Goal: Task Accomplishment & Management: Manage account settings

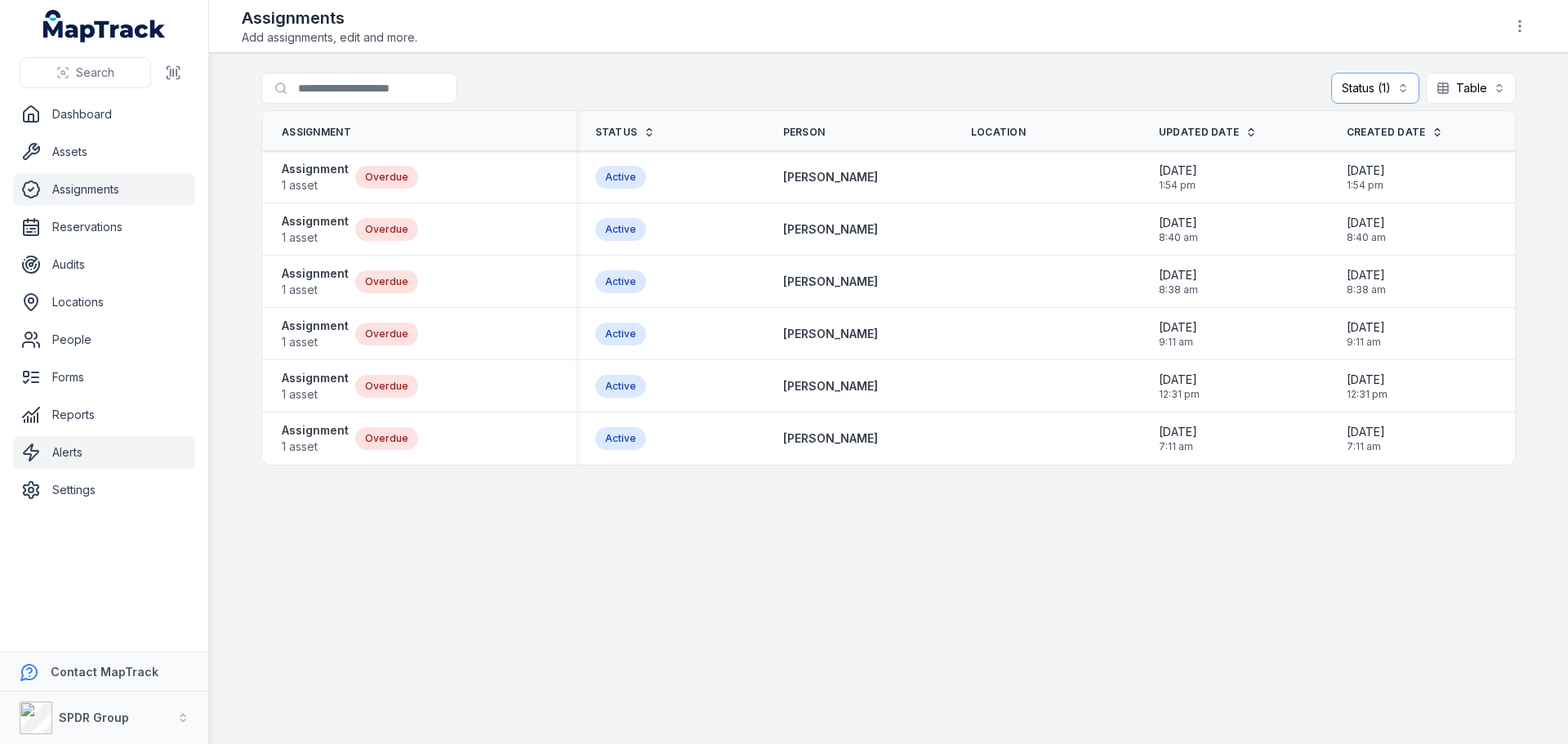
click at [55, 464] on link "Alerts" at bounding box center [104, 452] width 182 height 32
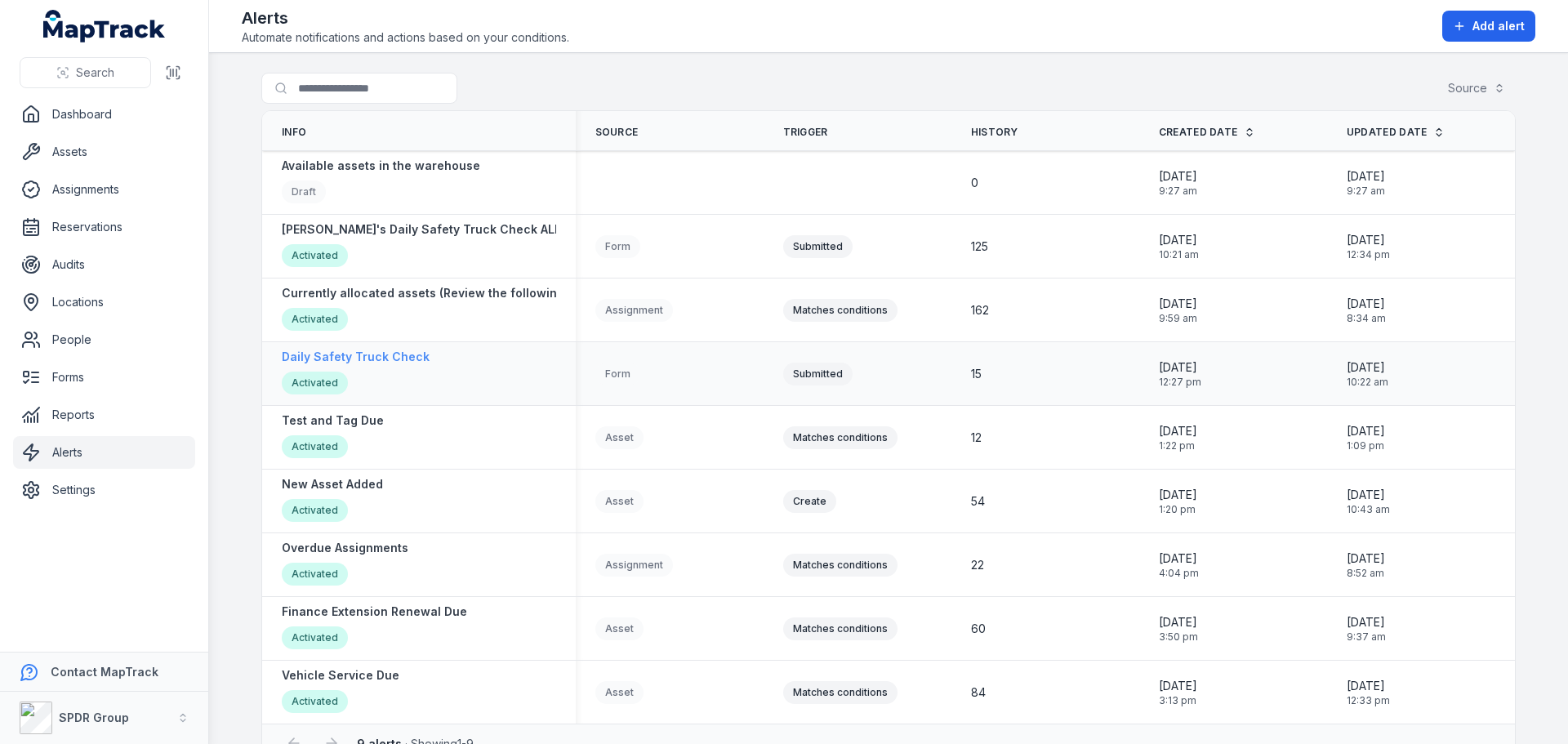
click at [381, 357] on strong "Daily Safety Truck Check" at bounding box center [356, 357] width 148 height 17
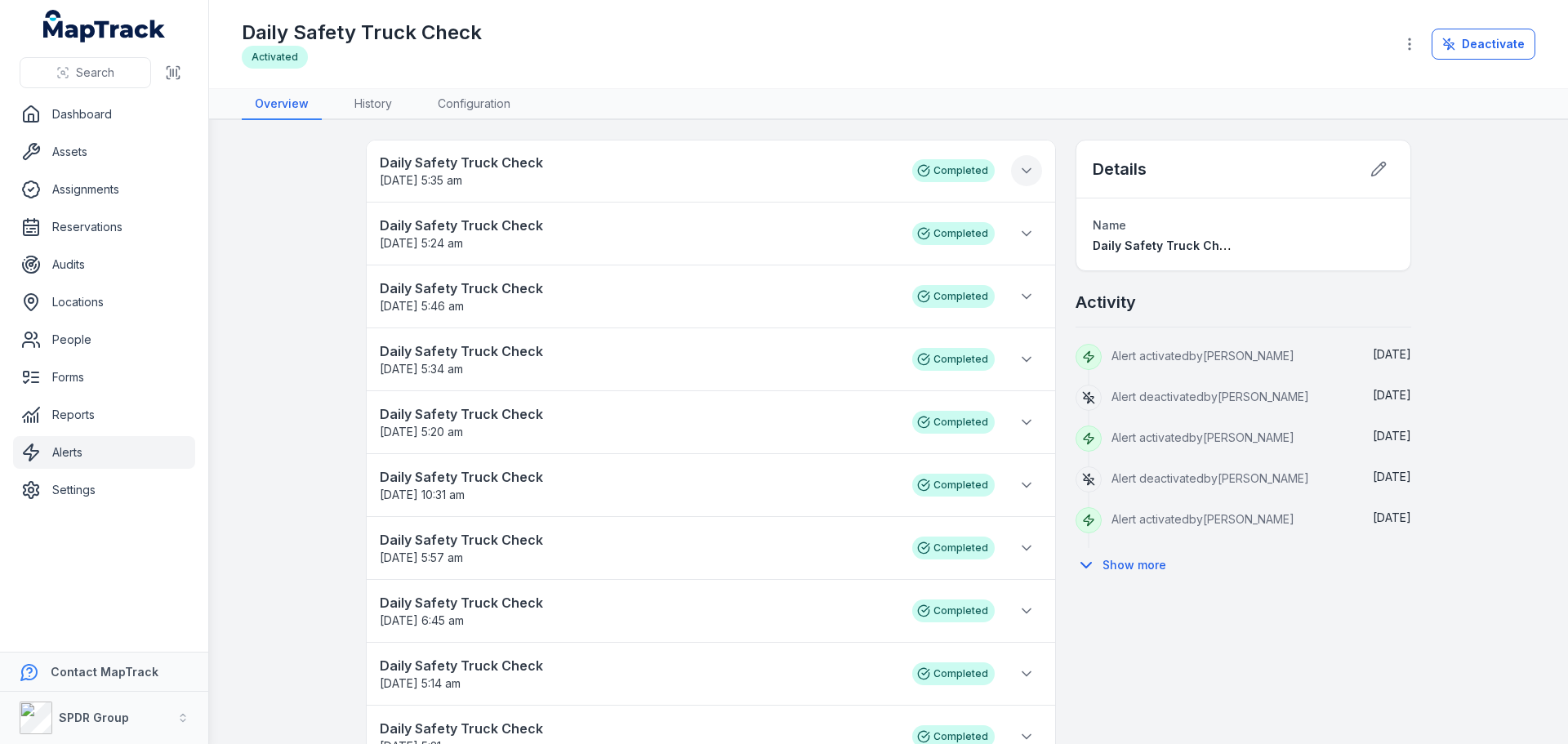
click at [1022, 168] on icon at bounding box center [1026, 171] width 17 height 17
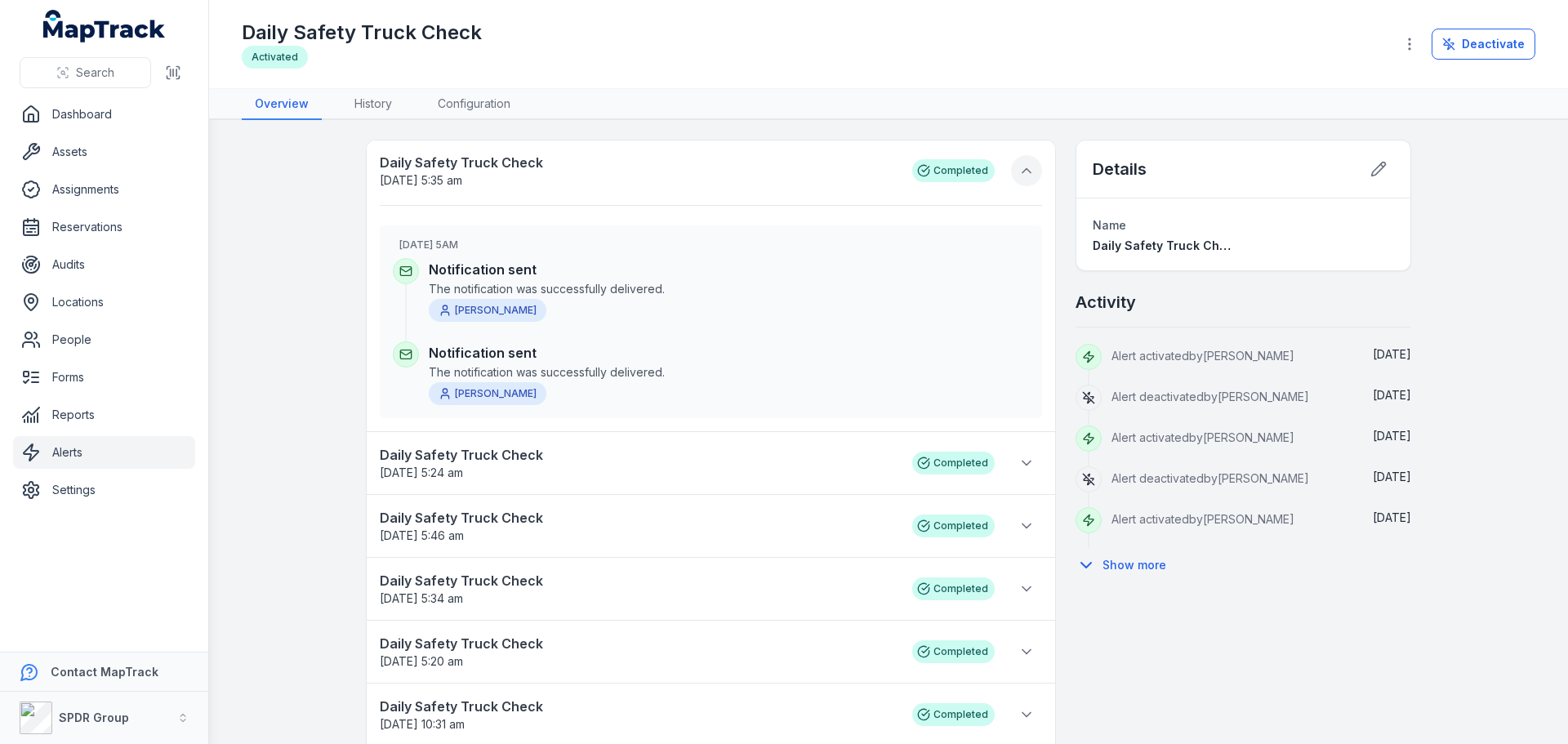
click at [1018, 169] on icon at bounding box center [1026, 171] width 17 height 17
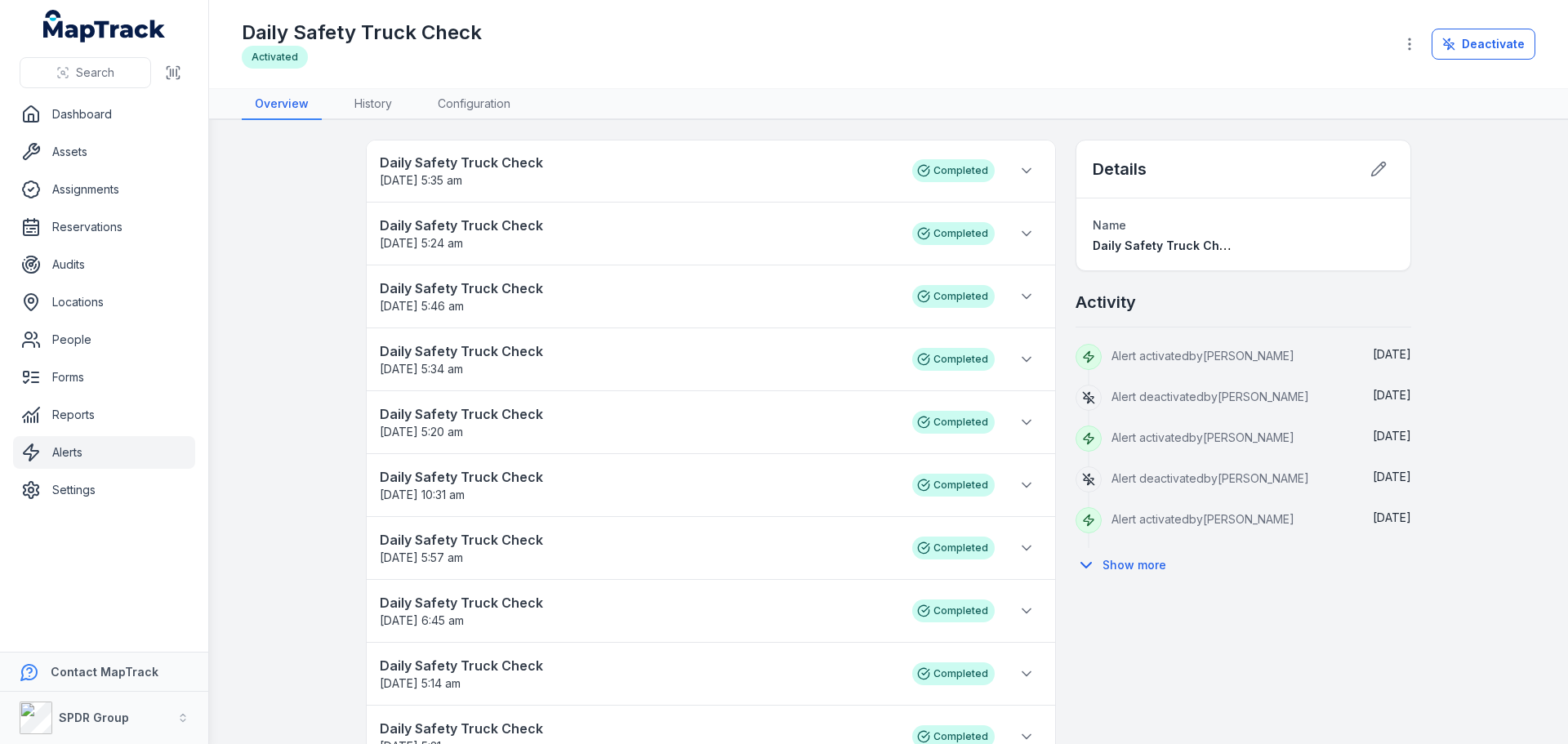
click at [368, 86] on header "Toggle Navigation Daily Safety Truck Check Activated Deactivate" at bounding box center [888, 44] width 1359 height 89
click at [376, 101] on link "History" at bounding box center [373, 104] width 64 height 31
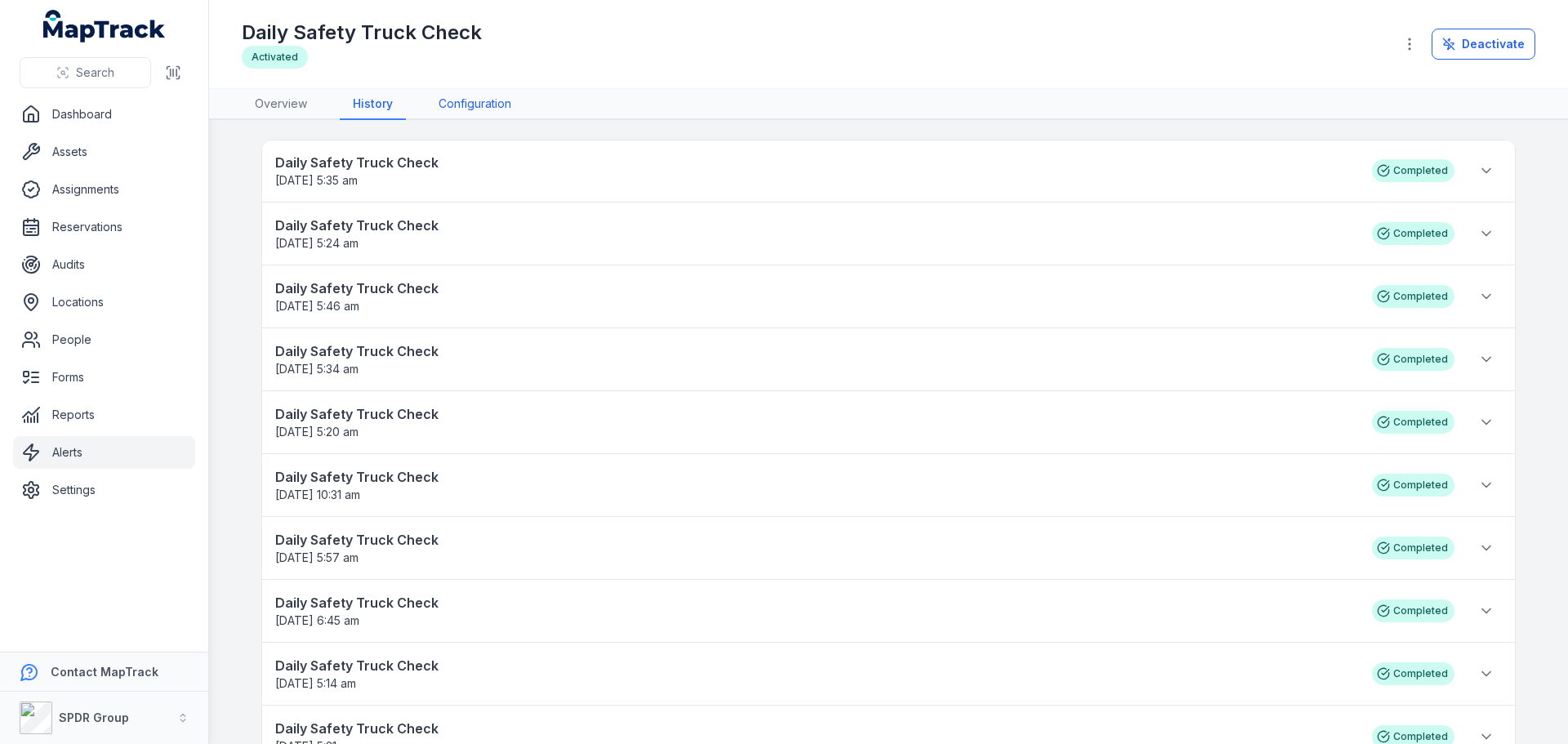
click at [489, 101] on link "Configuration" at bounding box center [474, 104] width 99 height 31
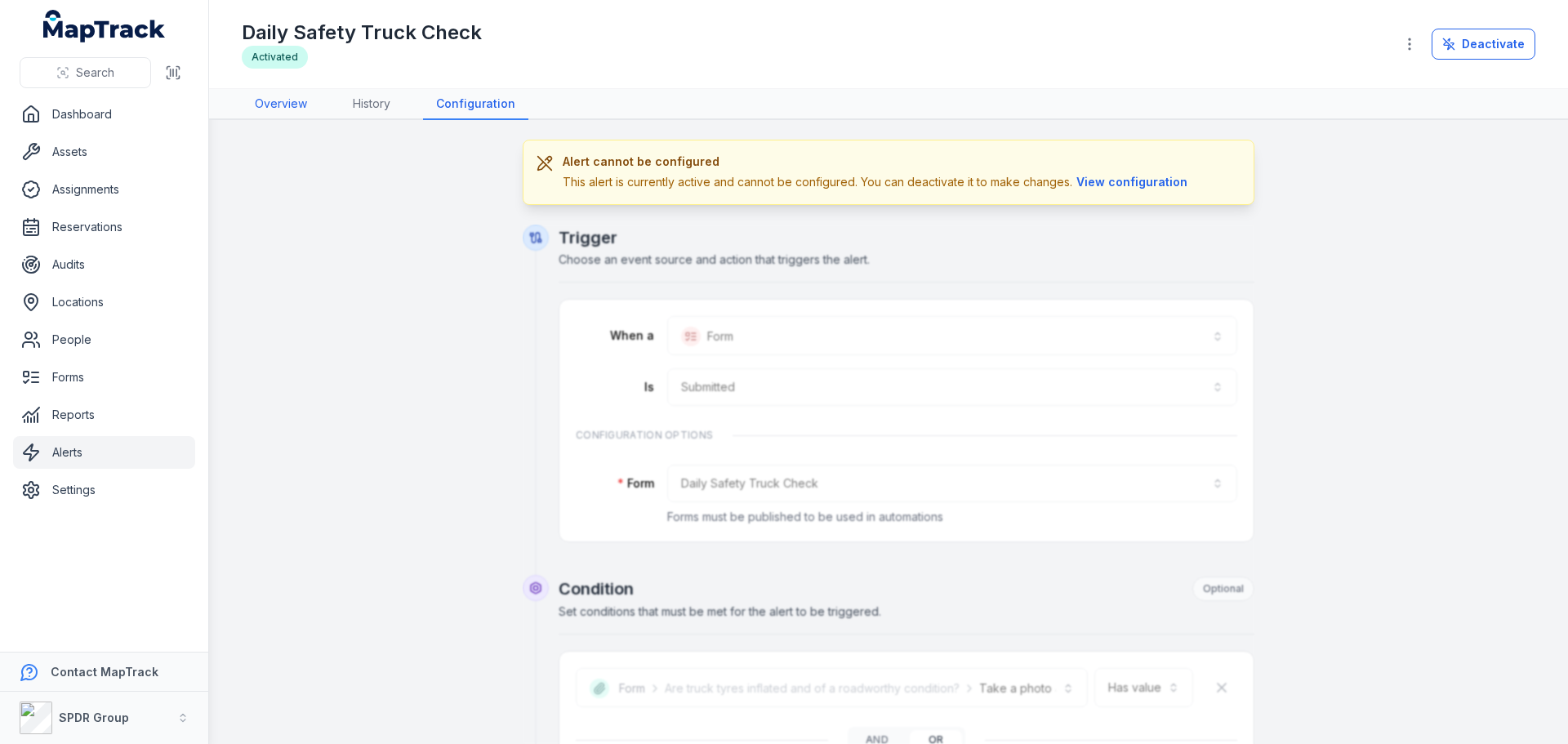
click at [268, 98] on link "Overview" at bounding box center [281, 104] width 78 height 31
click at [55, 460] on link "Alerts" at bounding box center [104, 452] width 182 height 32
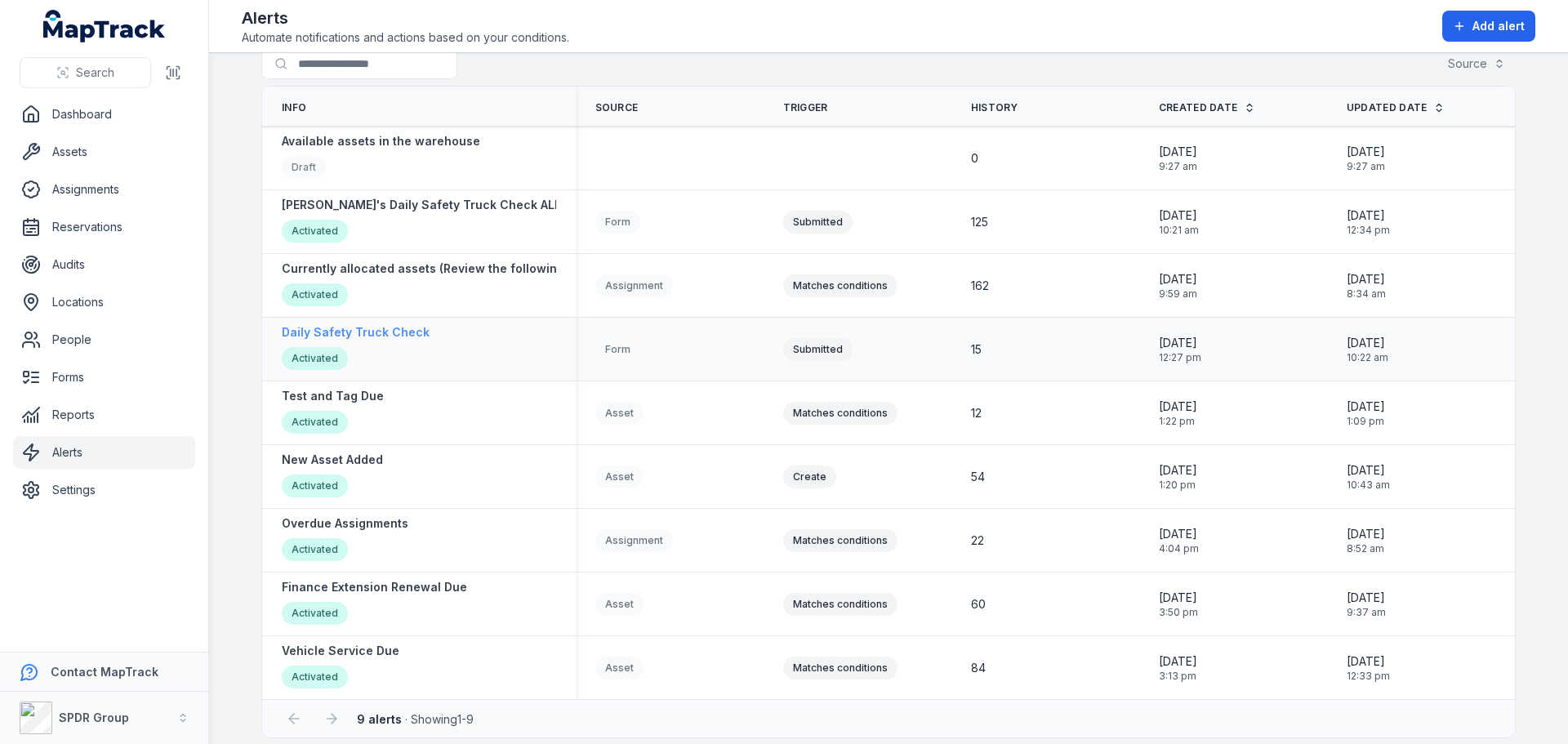
scroll to position [38, 0]
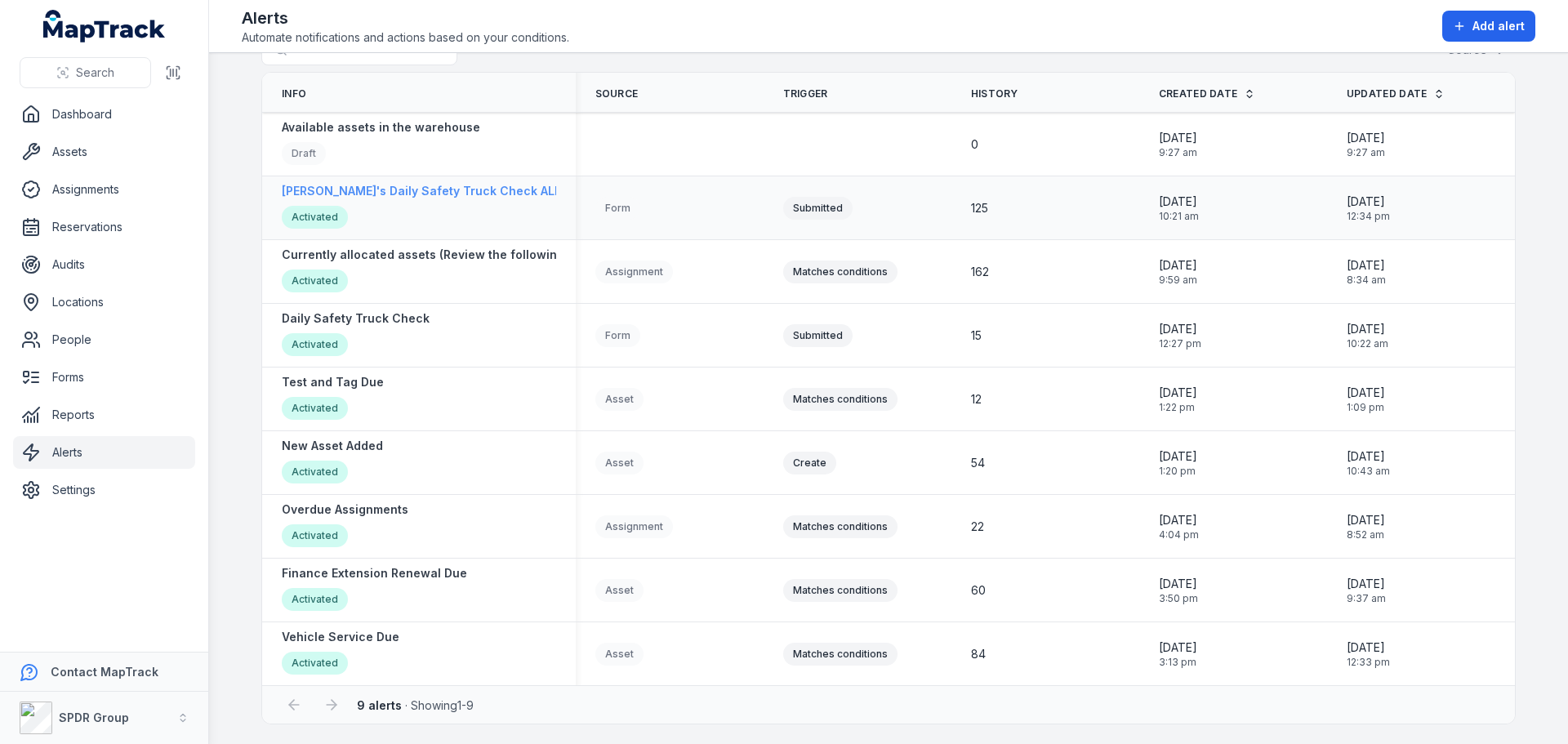
click at [360, 191] on strong "[PERSON_NAME]'s Daily Safety Truck Check ALERTS" at bounding box center [433, 191] width 303 height 17
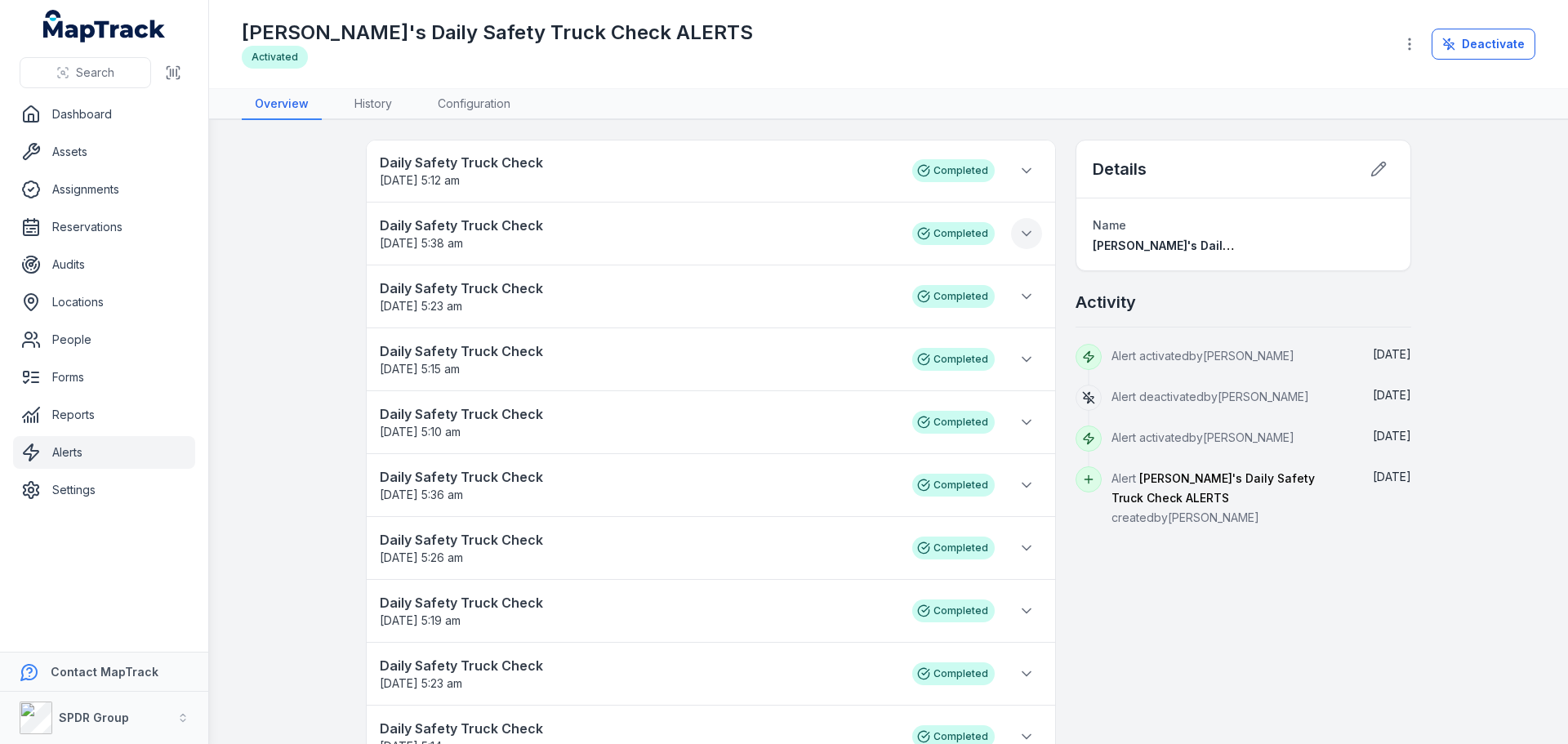
click at [1018, 233] on icon at bounding box center [1026, 234] width 17 height 17
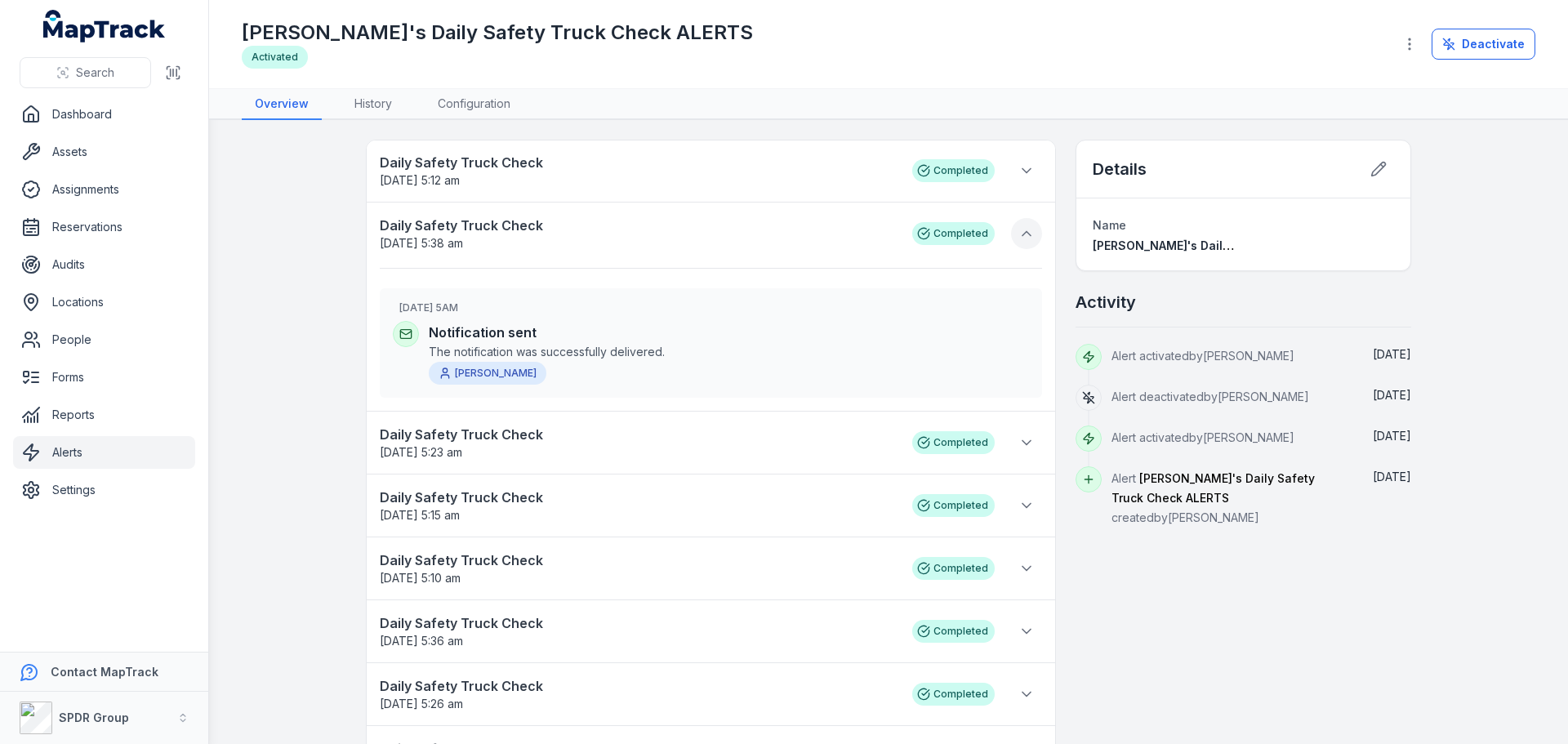
click at [1020, 229] on icon at bounding box center [1026, 234] width 17 height 17
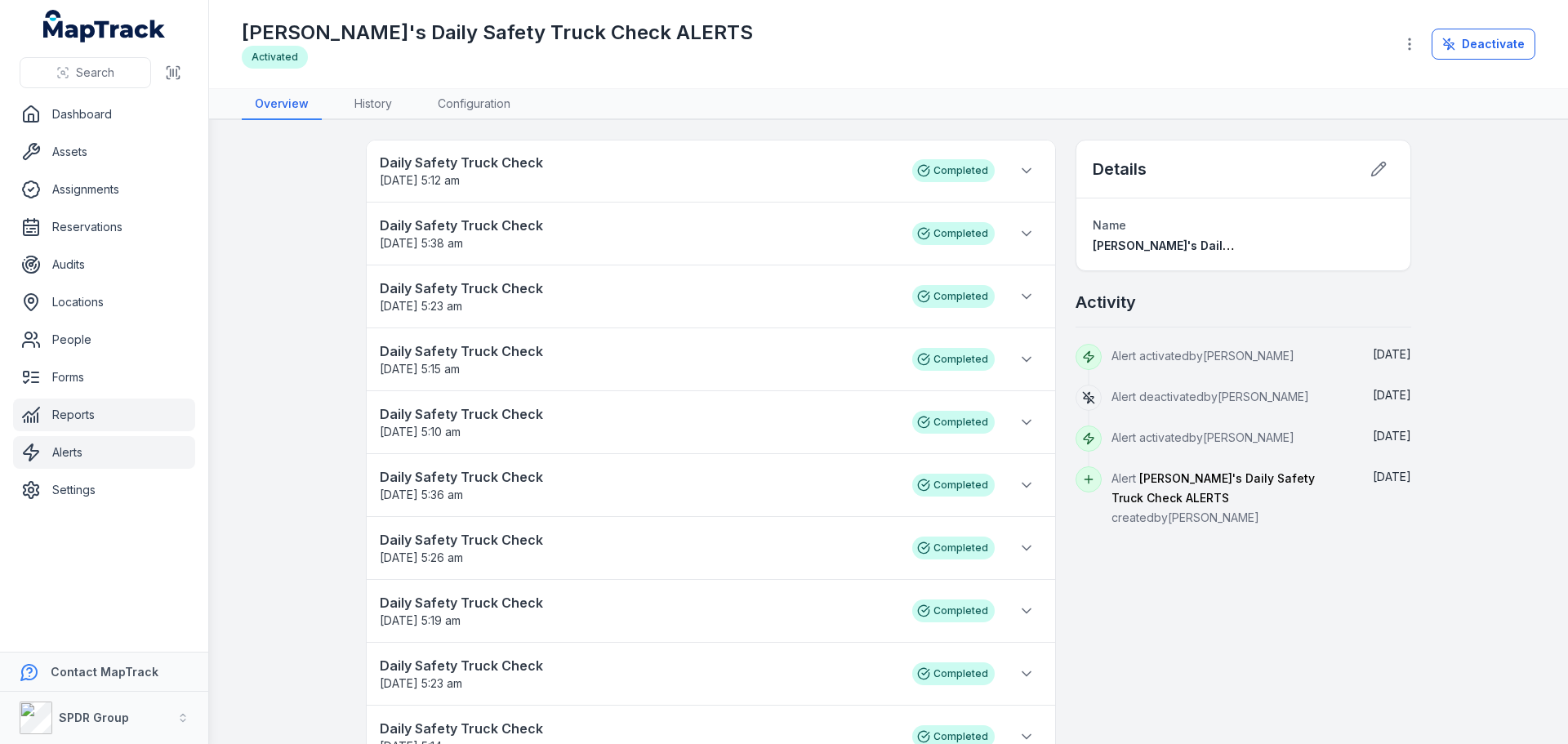
click at [66, 414] on link "Reports" at bounding box center [104, 414] width 182 height 32
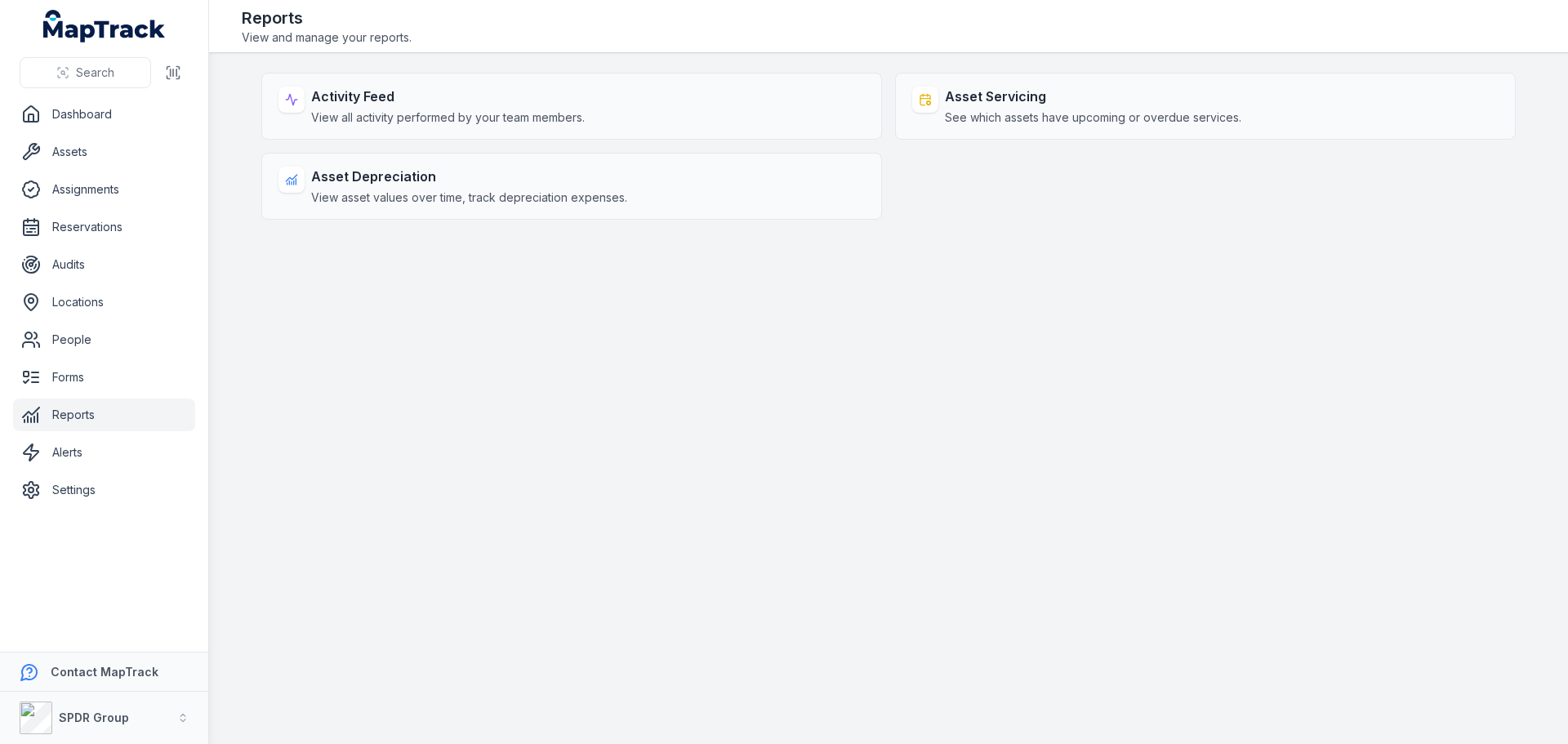
drag, startPoint x: 77, startPoint y: 386, endPoint x: 398, endPoint y: 374, distance: 321.2
click at [569, 367] on main "Activity Feed View all activity performed by your team members. Asset Servicing…" at bounding box center [888, 398] width 1359 height 691
click at [63, 380] on link "Forms" at bounding box center [104, 377] width 182 height 32
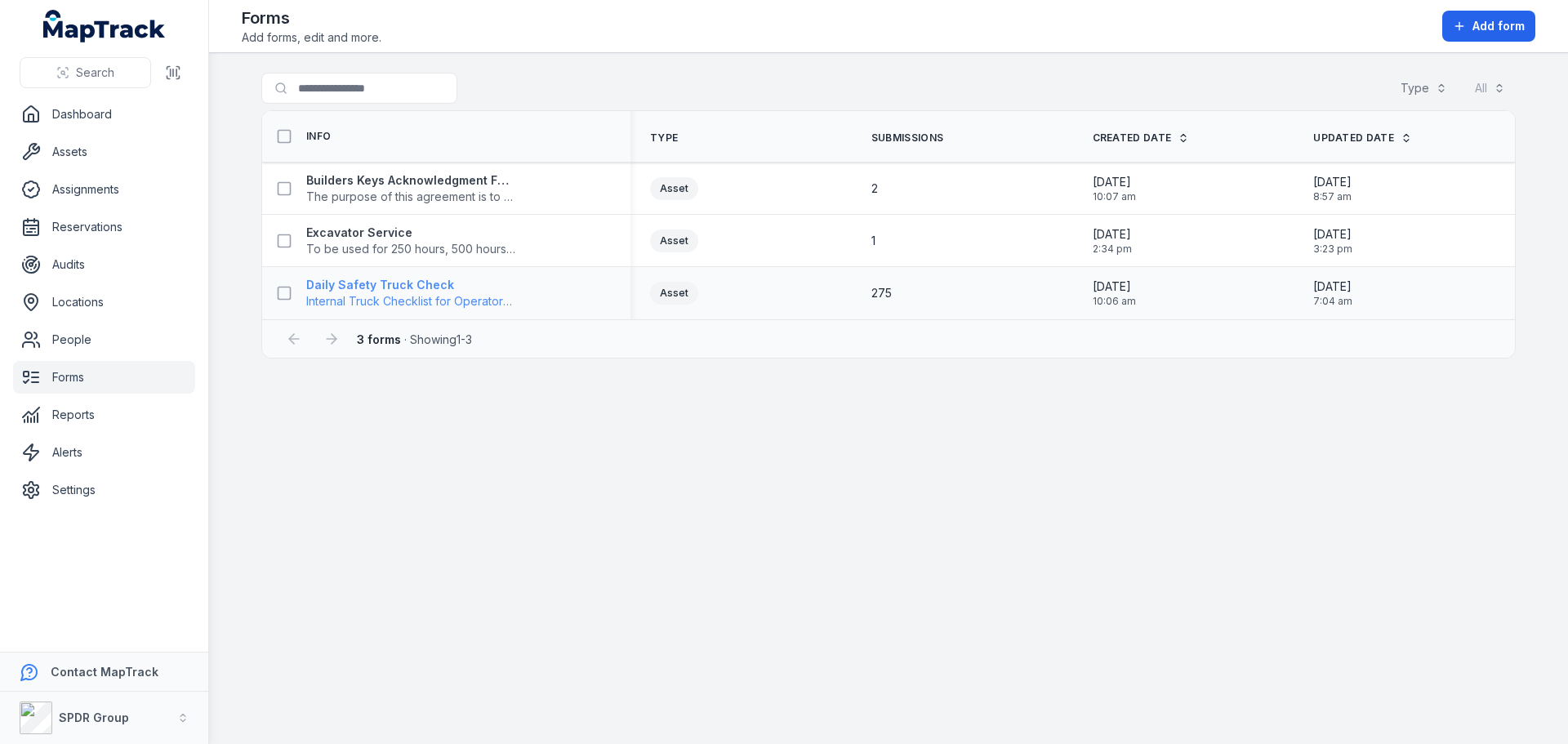
click at [376, 285] on strong "Daily Safety Truck Check" at bounding box center [410, 285] width 209 height 17
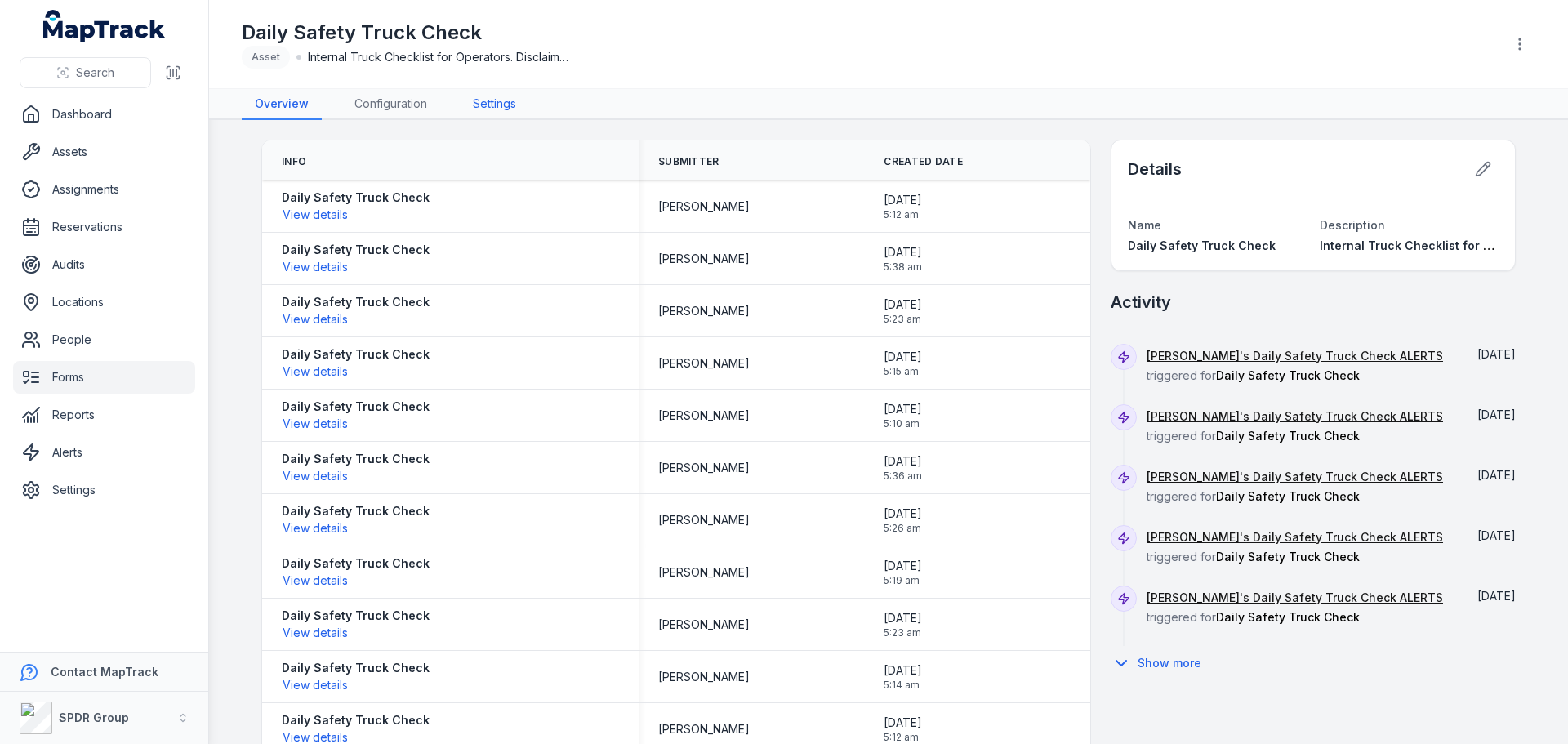
click at [511, 98] on link "Settings" at bounding box center [494, 104] width 70 height 31
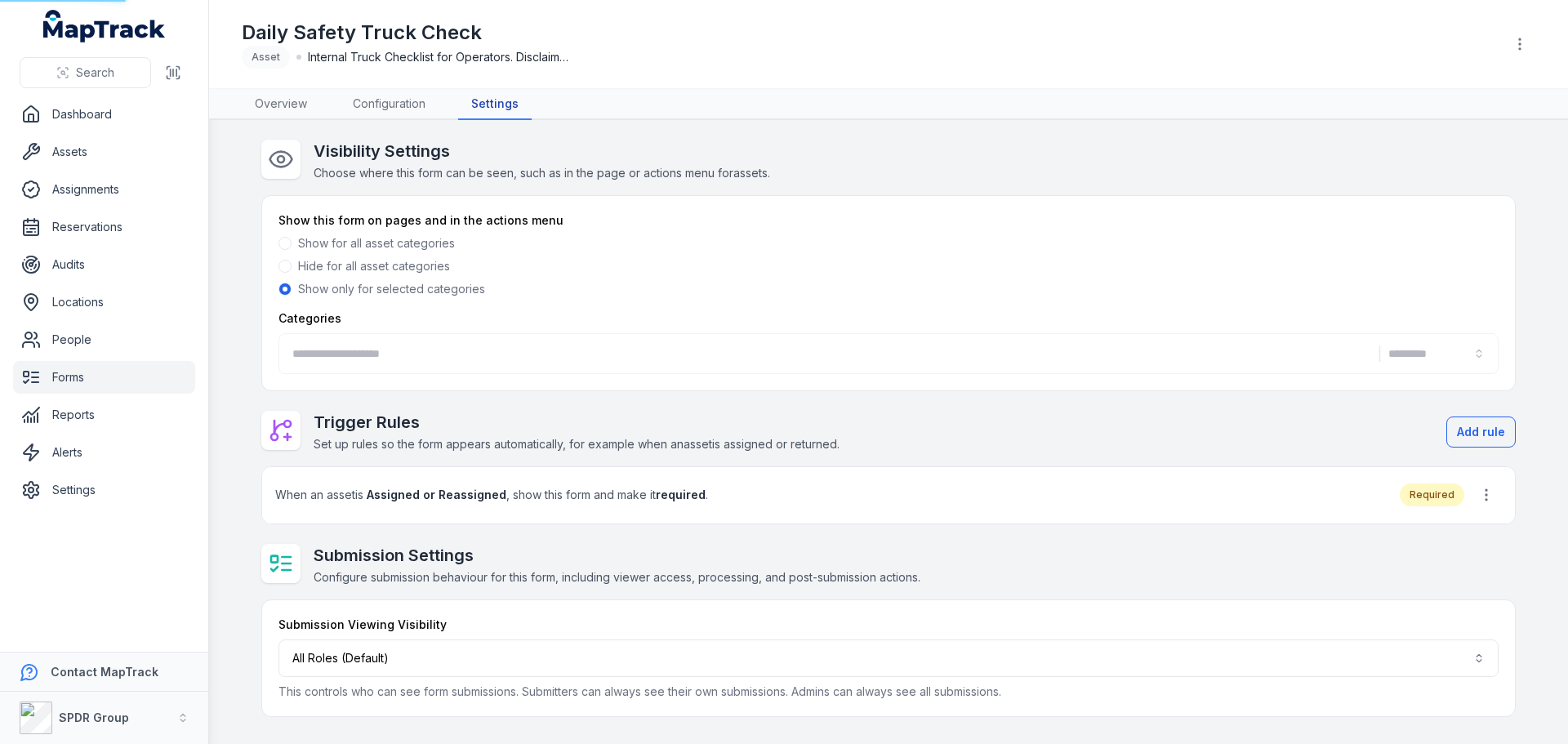
type input "******"
click at [386, 103] on link "Configuration" at bounding box center [389, 104] width 99 height 31
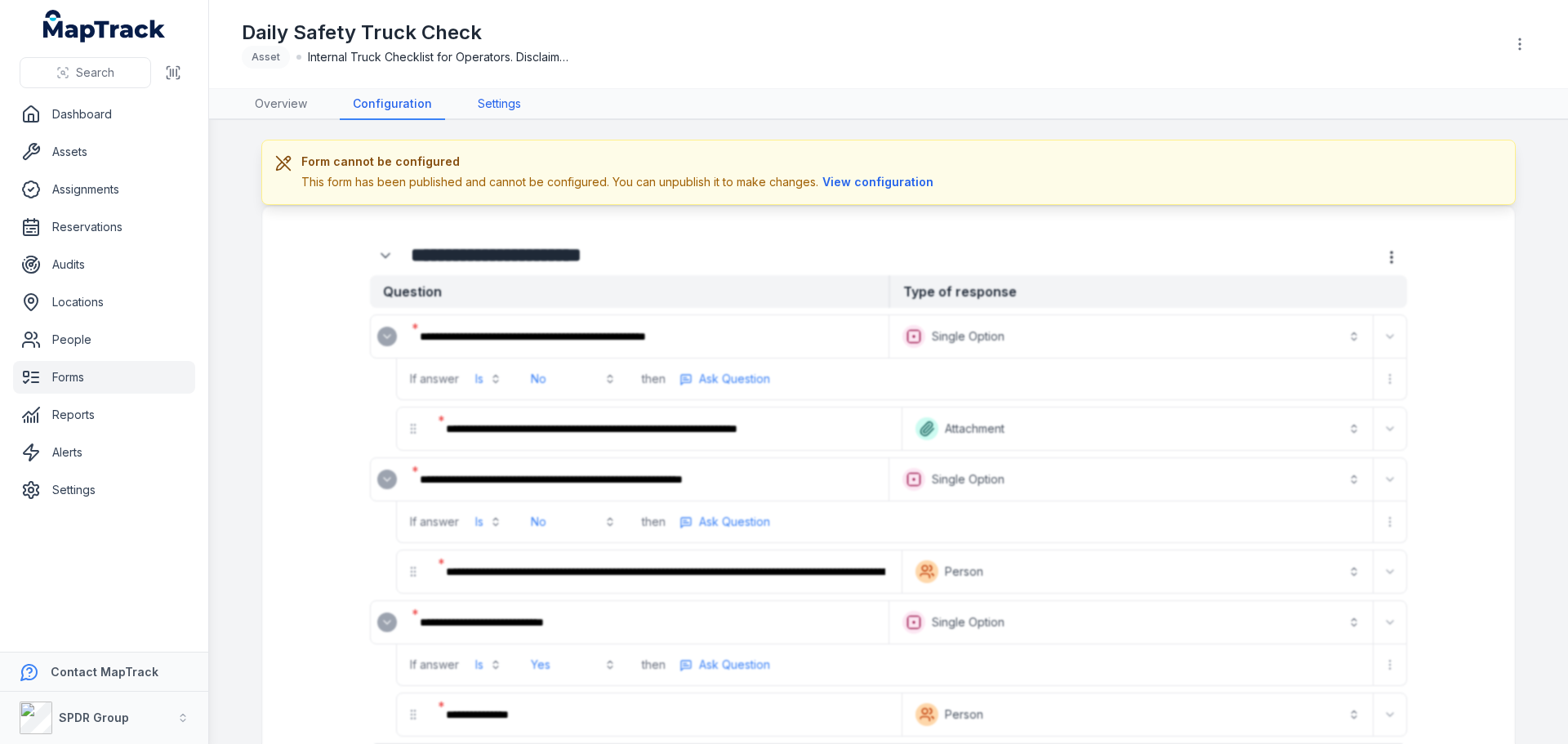
click at [475, 107] on link "Settings" at bounding box center [499, 104] width 70 height 31
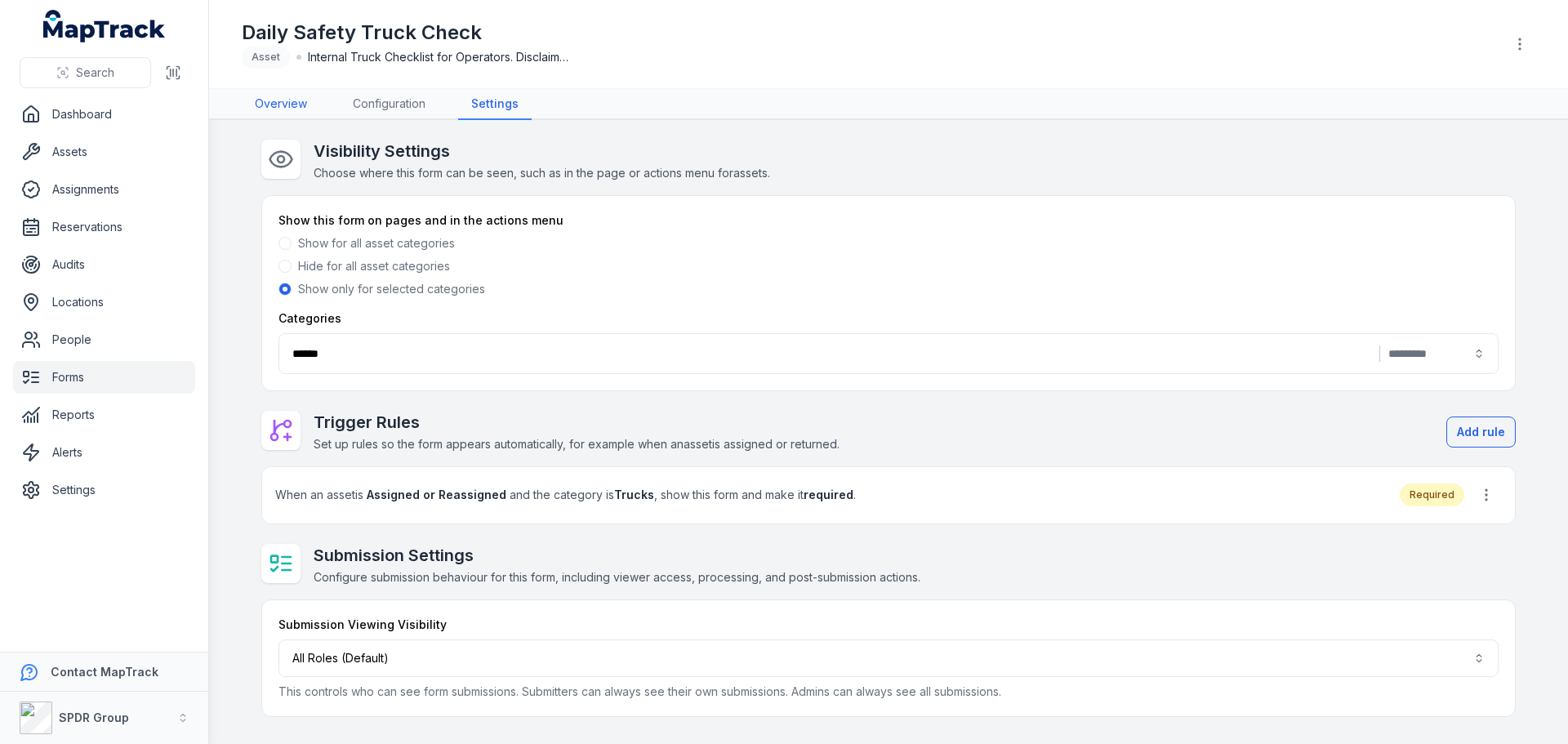
click at [278, 102] on link "Overview" at bounding box center [281, 104] width 78 height 31
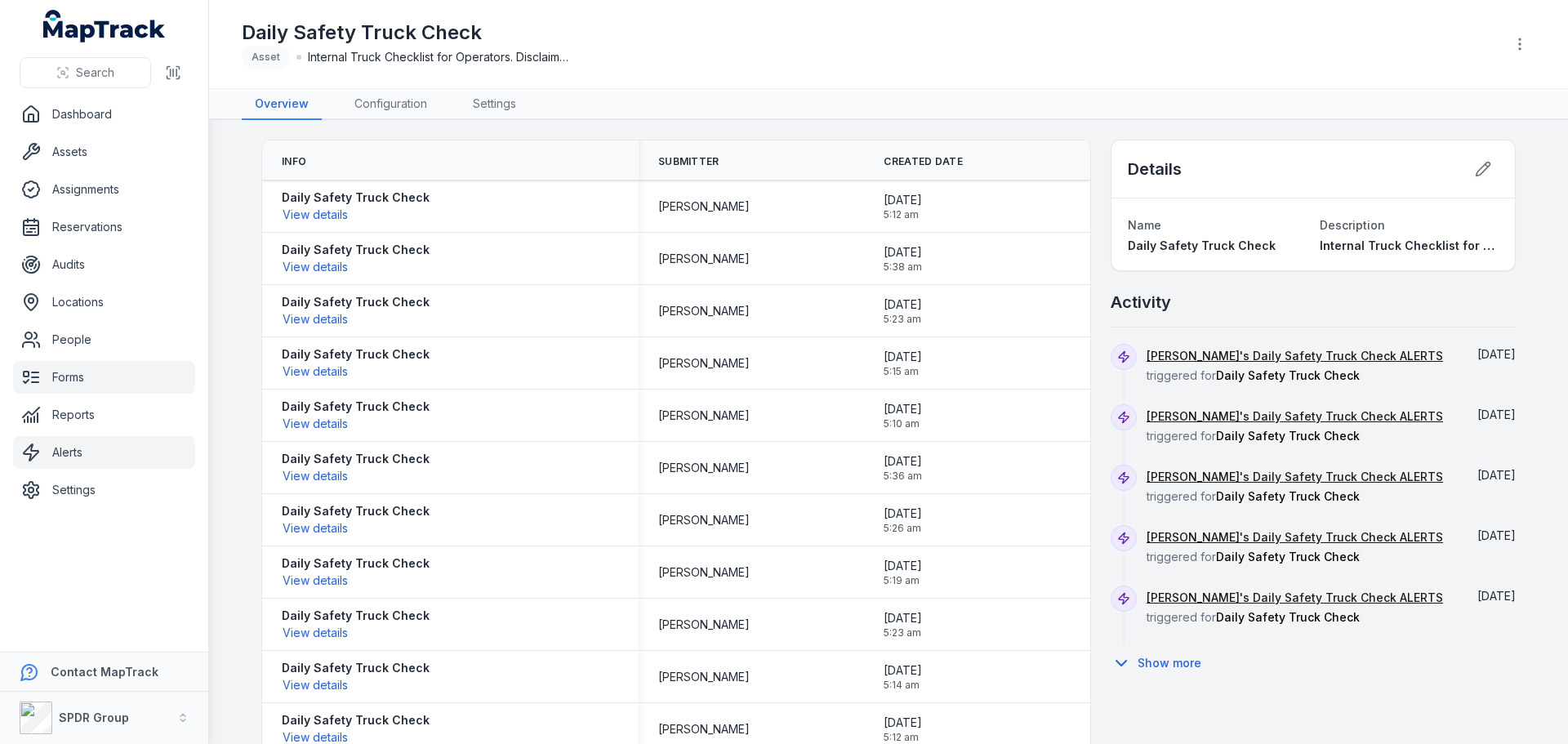
click at [62, 455] on link "Alerts" at bounding box center [104, 452] width 182 height 32
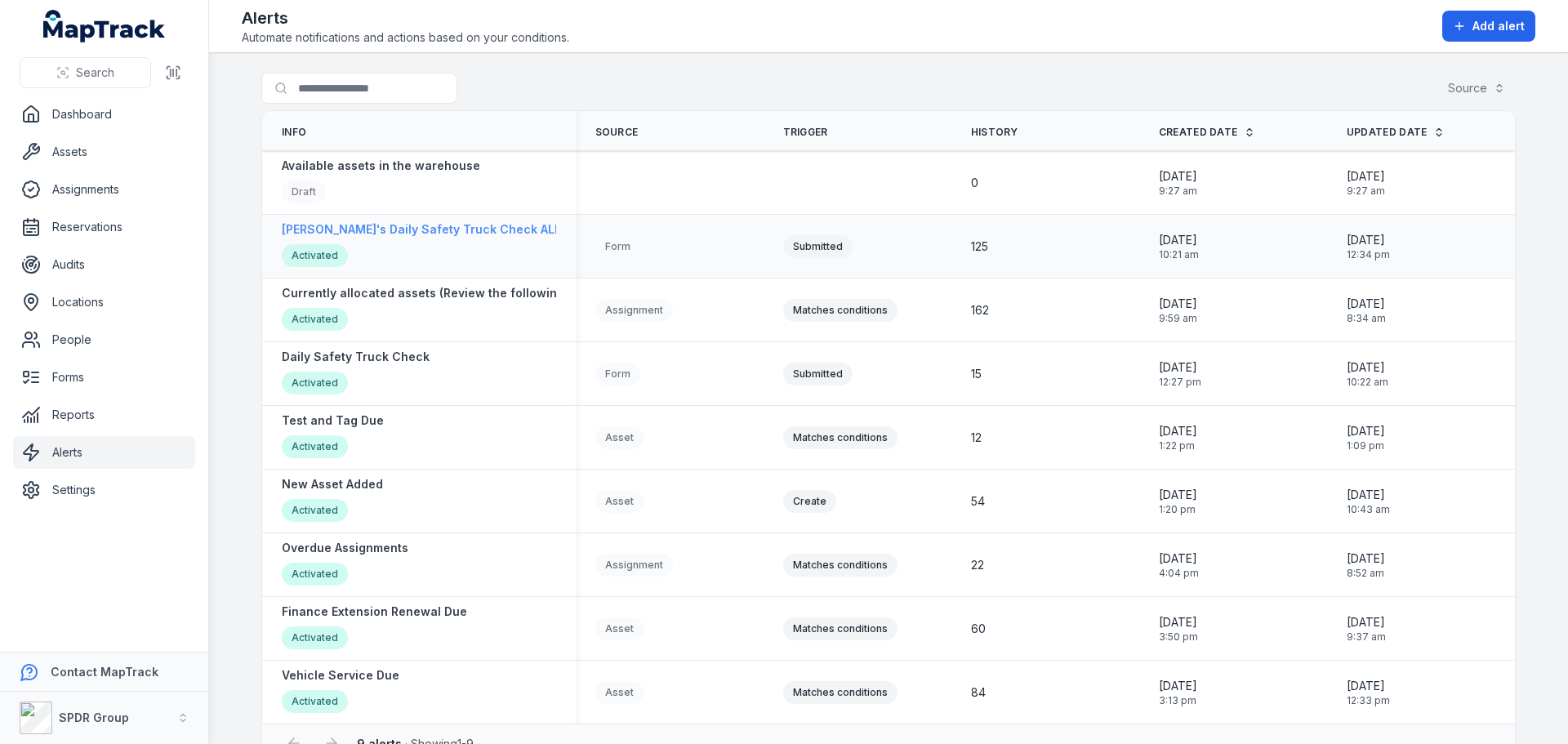
click at [414, 234] on strong "[PERSON_NAME]'s Daily Safety Truck Check ALERTS" at bounding box center [433, 229] width 303 height 17
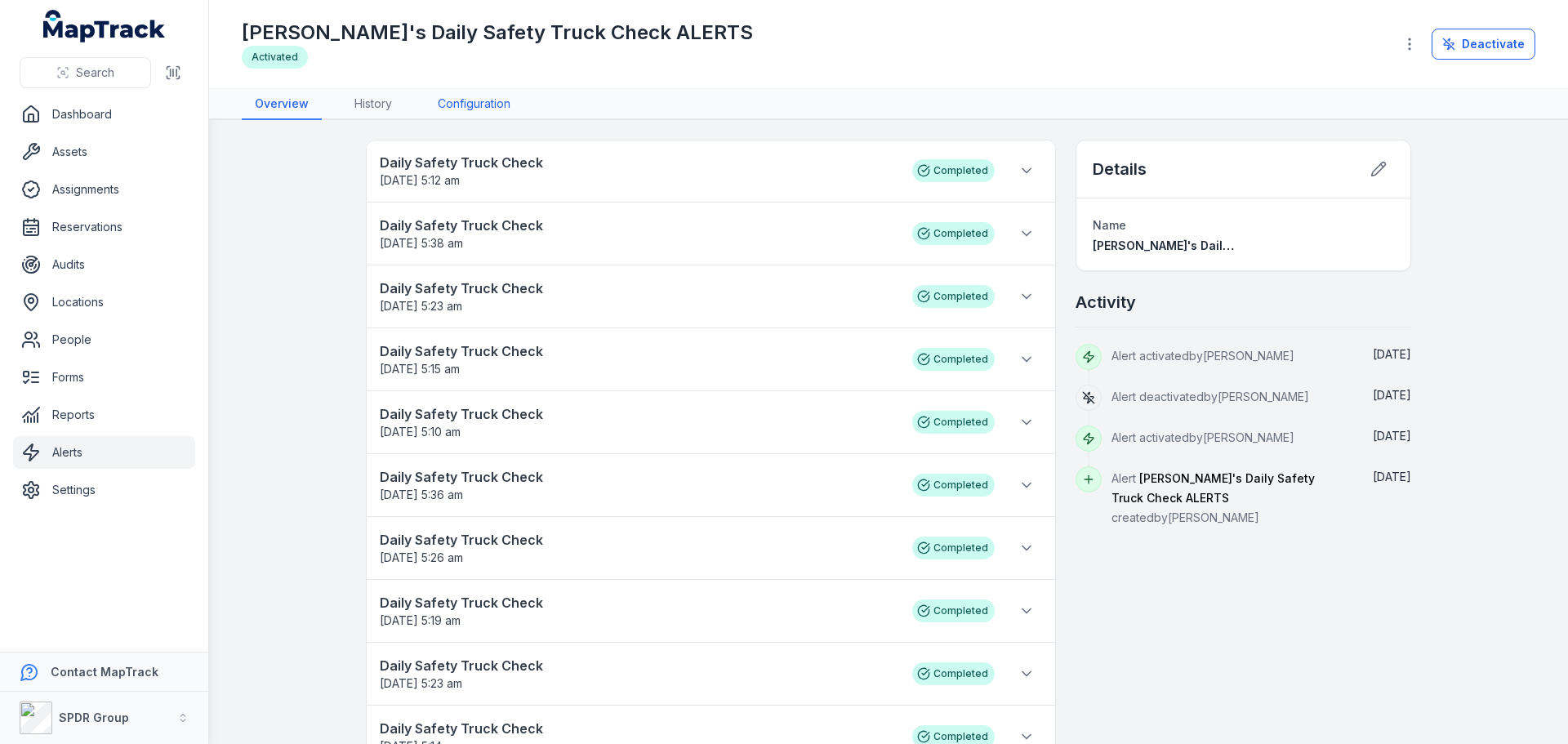
click at [455, 105] on link "Configuration" at bounding box center [474, 104] width 99 height 31
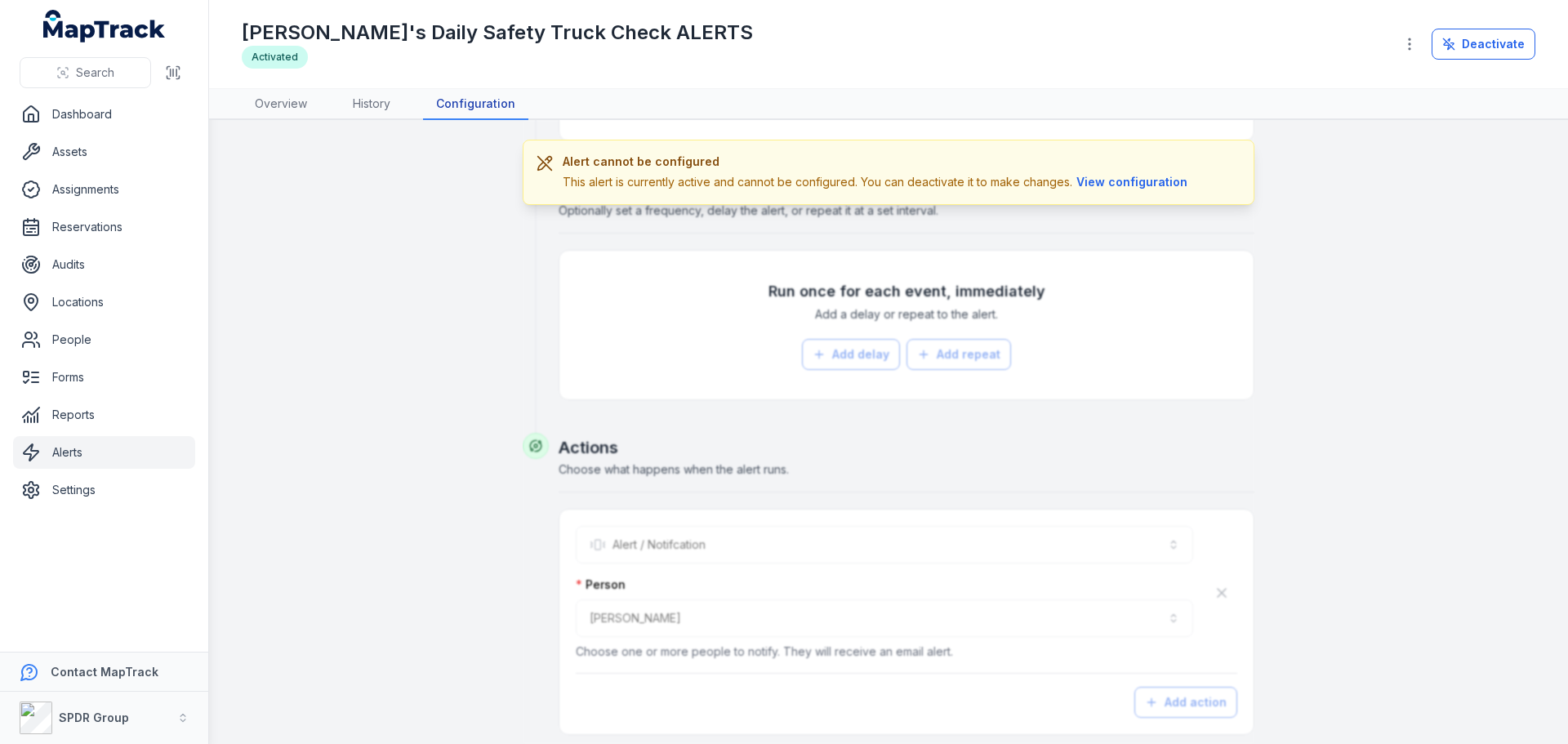
scroll to position [742, 0]
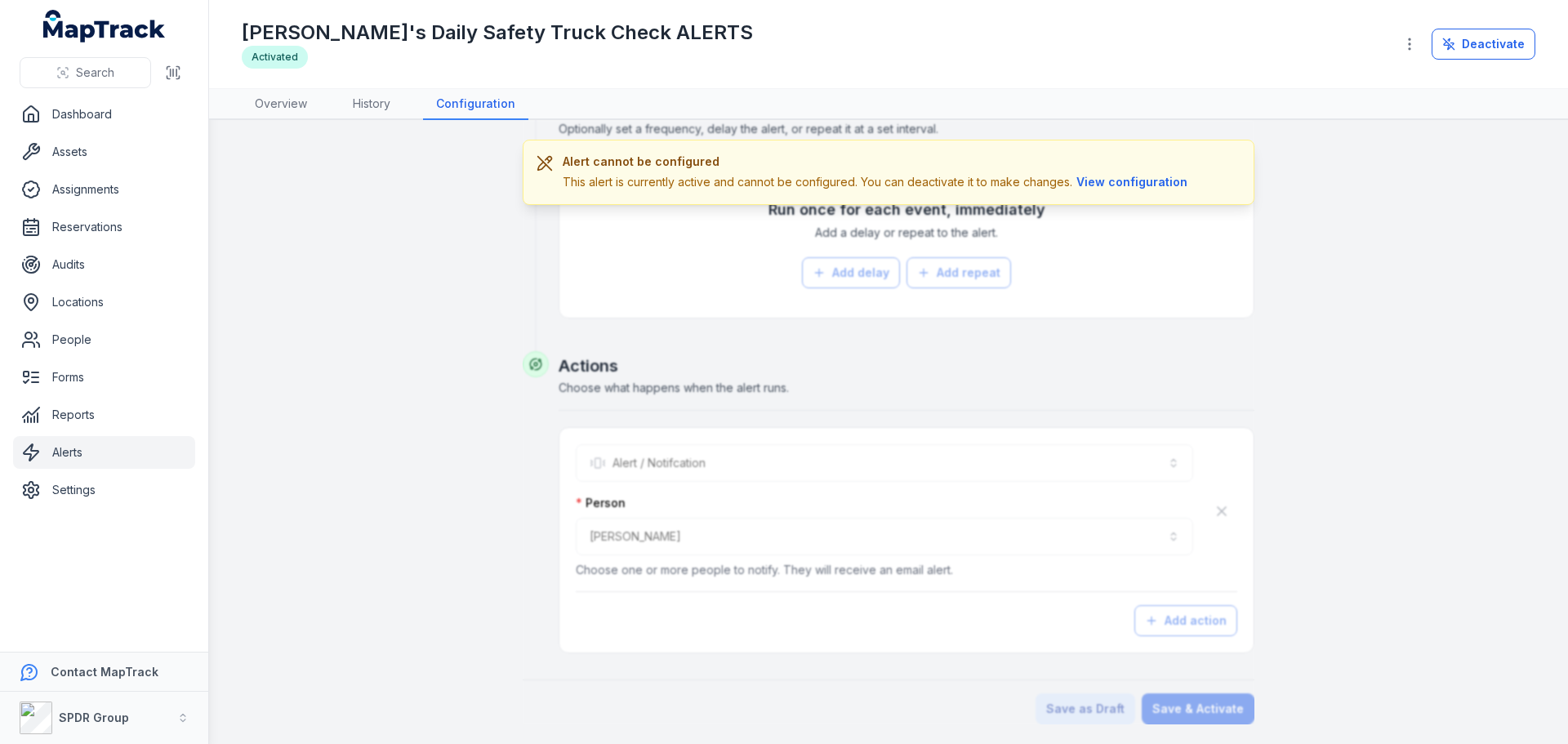
click at [73, 451] on link "Alerts" at bounding box center [104, 452] width 182 height 32
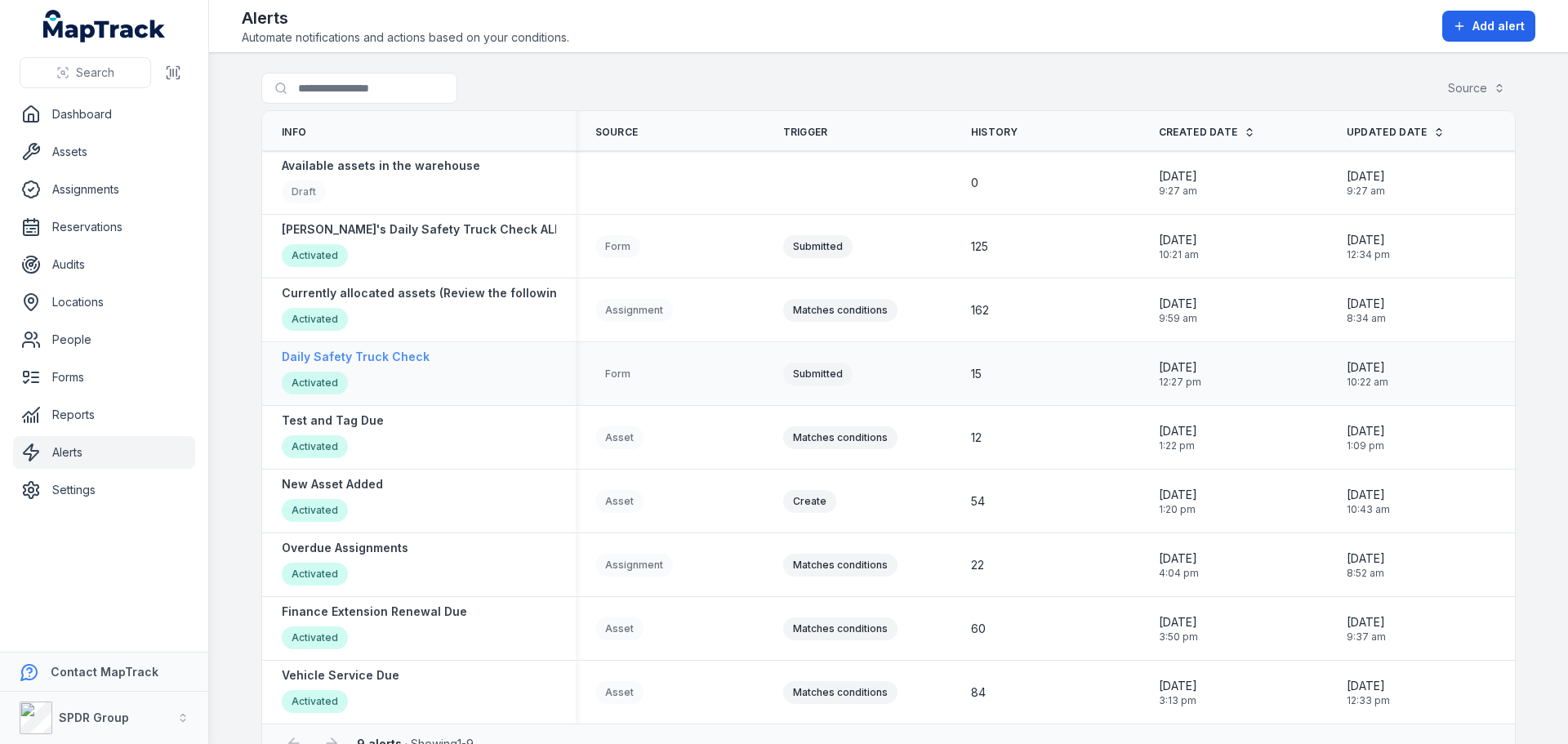
click at [367, 357] on strong "Daily Safety Truck Check" at bounding box center [356, 357] width 148 height 17
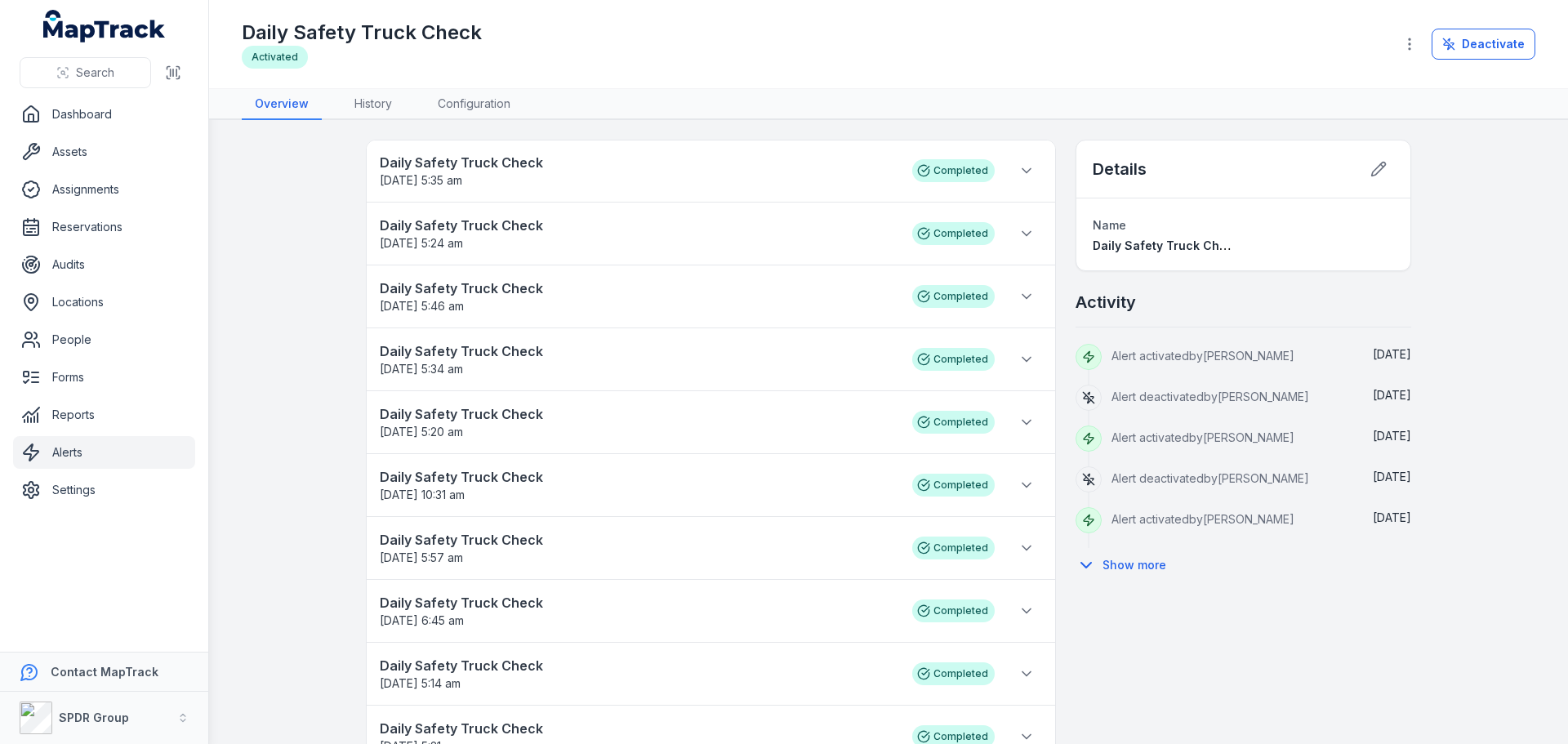
click at [480, 86] on header "Toggle Navigation Daily Safety Truck Check Activated Deactivate" at bounding box center [888, 44] width 1359 height 89
click at [470, 103] on link "Configuration" at bounding box center [474, 104] width 99 height 31
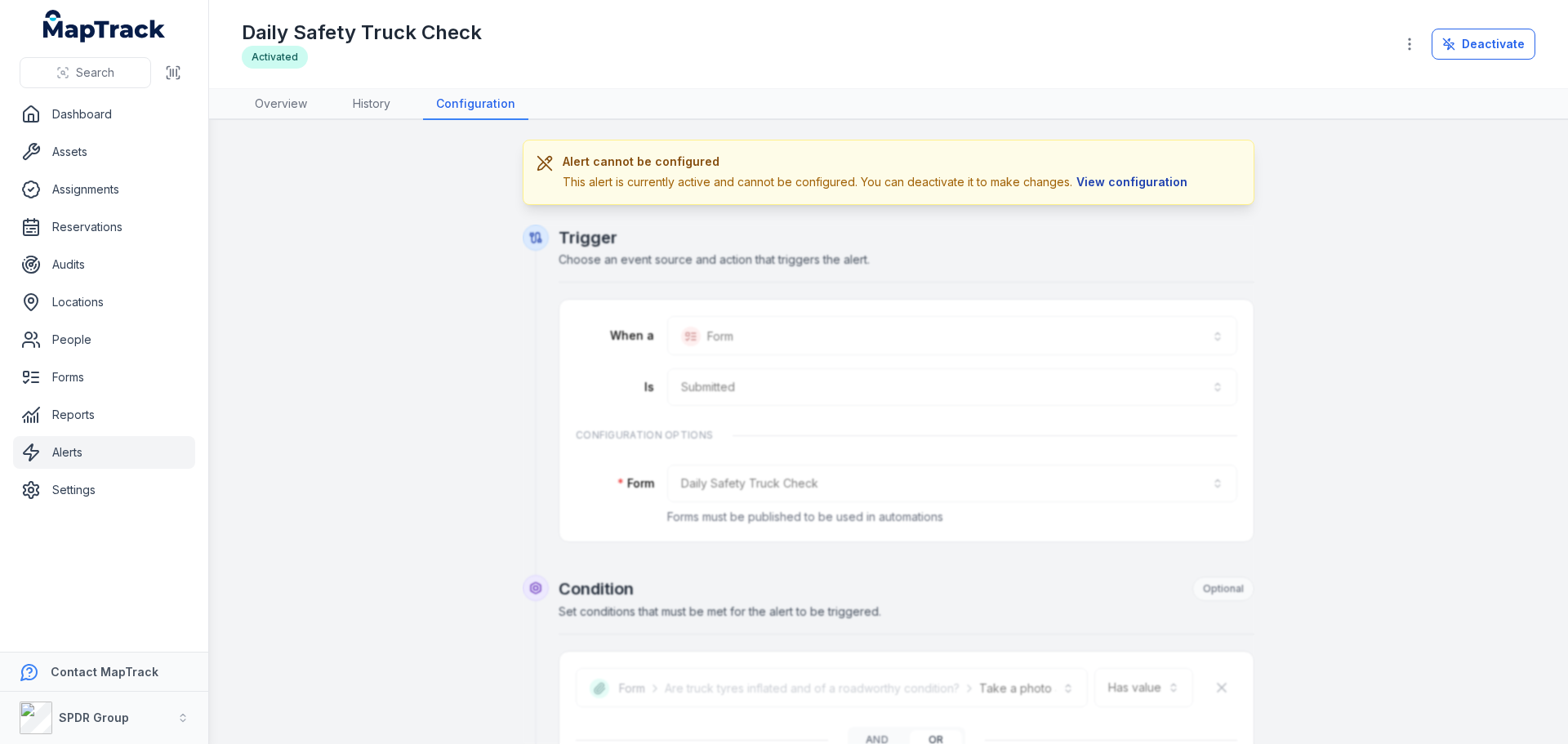
click at [1099, 179] on button "View configuration" at bounding box center [1131, 182] width 119 height 18
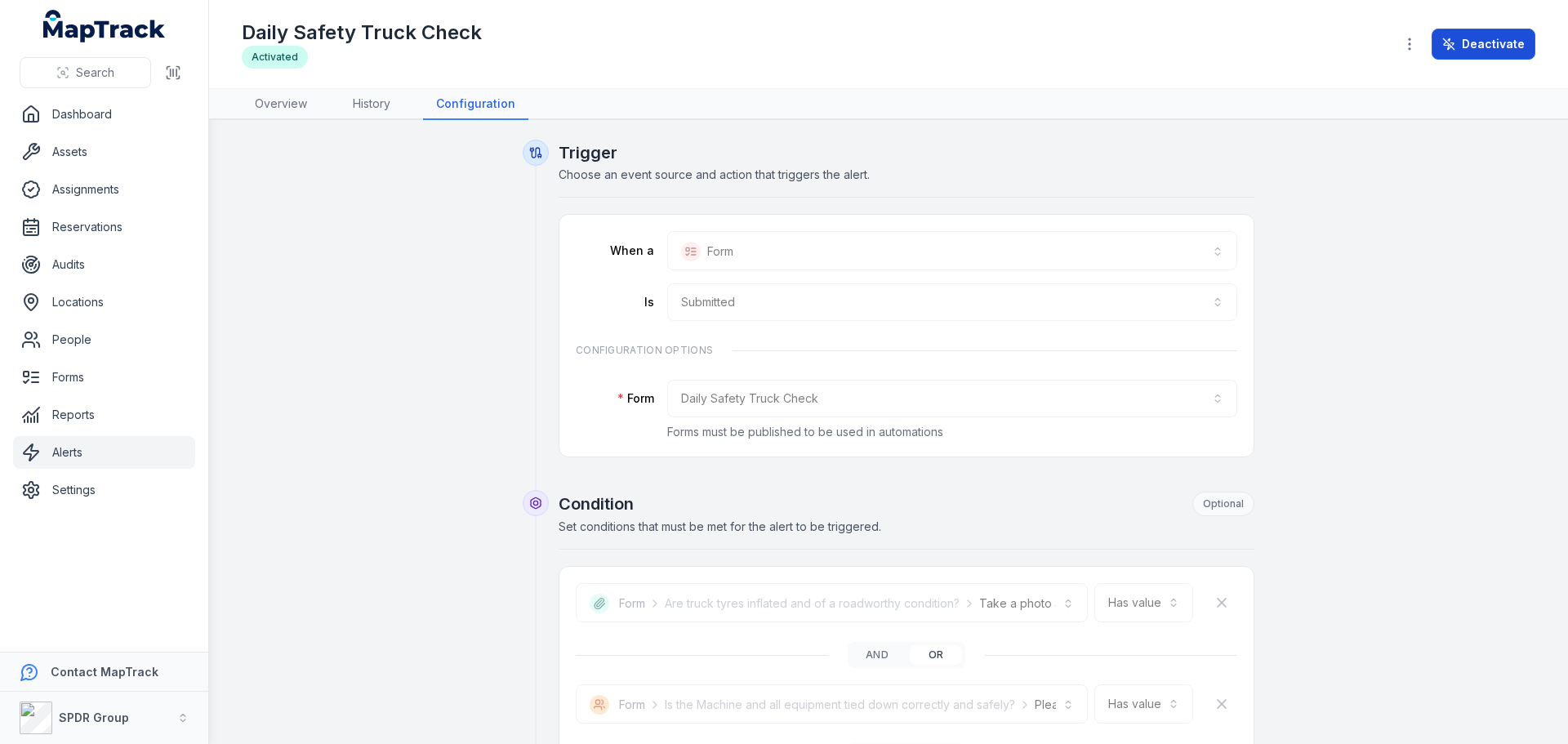
click at [1464, 47] on button "Deactivate" at bounding box center [1482, 43] width 104 height 31
